Goal: Task Accomplishment & Management: Manage account settings

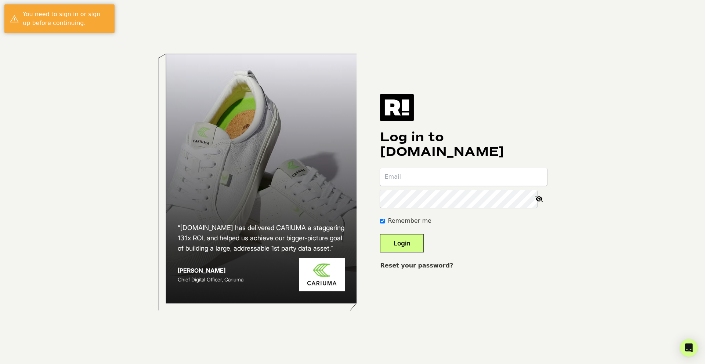
type input "mike@zenlytic.com"
click at [544, 199] on icon at bounding box center [539, 199] width 16 height 18
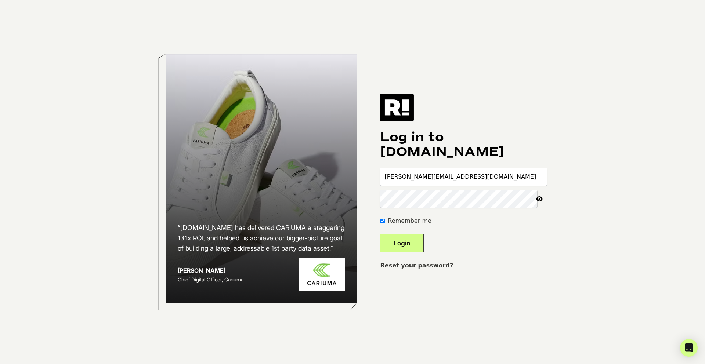
click at [413, 239] on button "Login" at bounding box center [402, 243] width 44 height 18
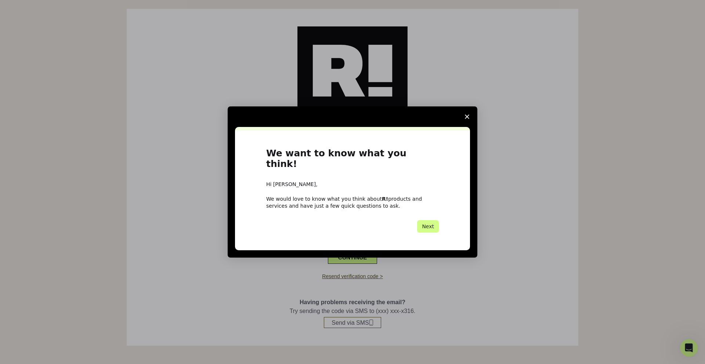
click at [467, 119] on icon "Close survey" at bounding box center [467, 117] width 4 height 4
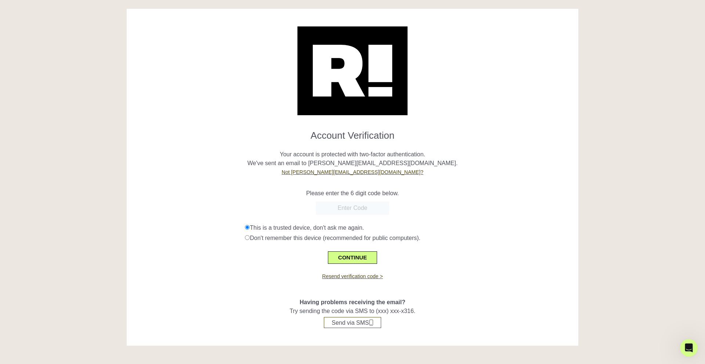
drag, startPoint x: 358, startPoint y: 198, endPoint x: 358, endPoint y: 205, distance: 6.6
click at [358, 199] on form "Account Verification Your account is protected with two-factor authentication. …" at bounding box center [352, 194] width 441 height 140
click at [357, 207] on input "text" at bounding box center [352, 208] width 73 height 13
type input "182194"
click at [356, 262] on button "CONTINUE" at bounding box center [352, 258] width 49 height 12
